Goal: Transaction & Acquisition: Book appointment/travel/reservation

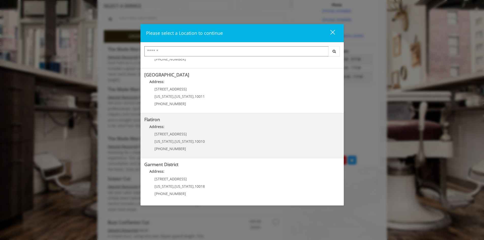
scroll to position [218, 0]
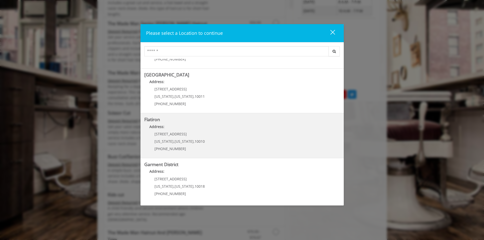
click at [199, 137] on div "10 E 23rd St New York , New York , 10010 (917) 475-1765" at bounding box center [175, 143] width 63 height 22
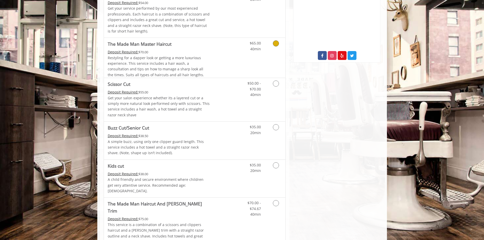
scroll to position [203, 0]
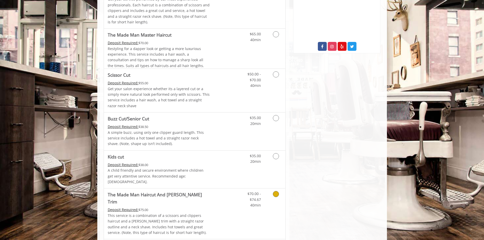
click at [227, 202] on link "Discounted Price" at bounding box center [224, 213] width 30 height 51
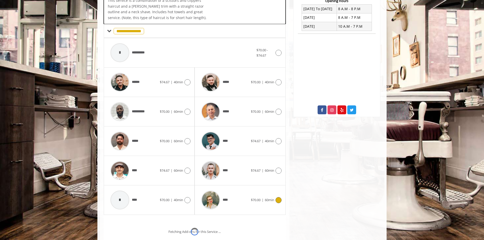
scroll to position [157, 0]
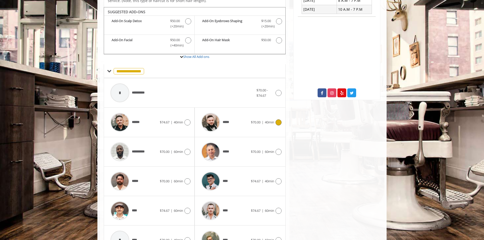
click at [245, 123] on div "*****" at bounding box center [225, 122] width 52 height 24
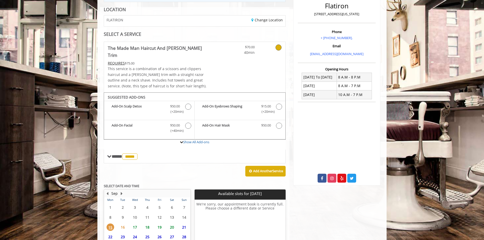
scroll to position [118, 0]
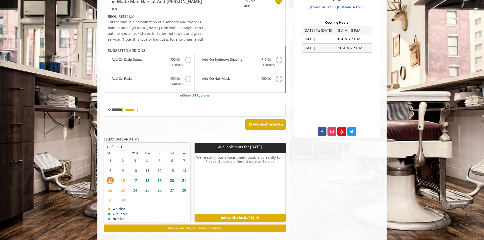
click at [147, 177] on span "18" at bounding box center [148, 180] width 8 height 7
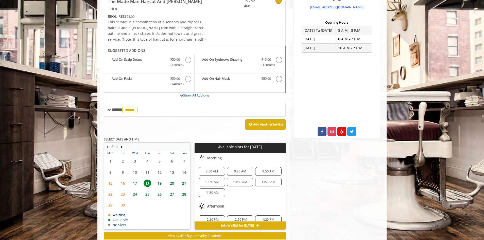
scroll to position [126, 0]
